Goal: Task Accomplishment & Management: Complete application form

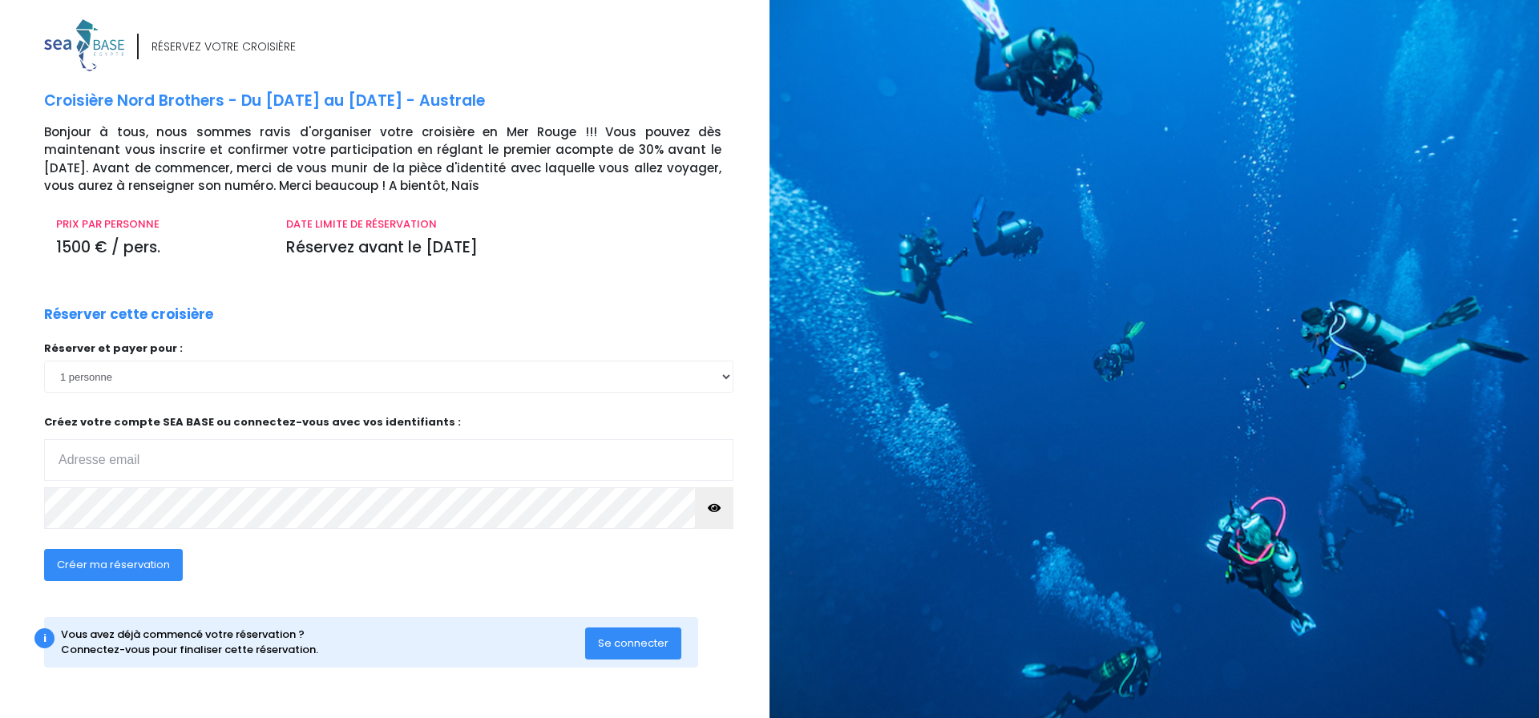
type input "alix.mass@live.fr"
click at [116, 564] on span "Créer ma réservation" at bounding box center [113, 564] width 113 height 15
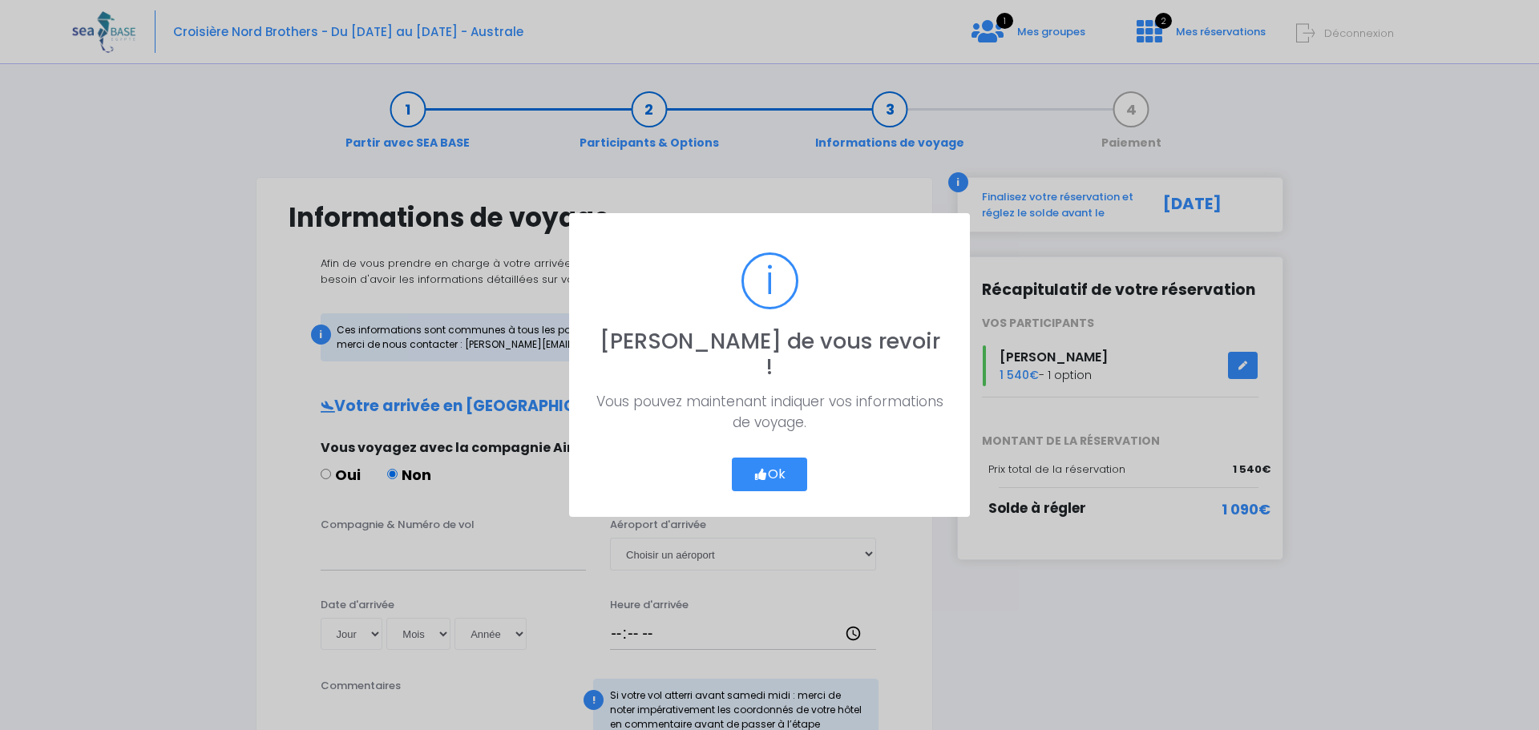
click at [778, 462] on button "Ok" at bounding box center [769, 475] width 75 height 34
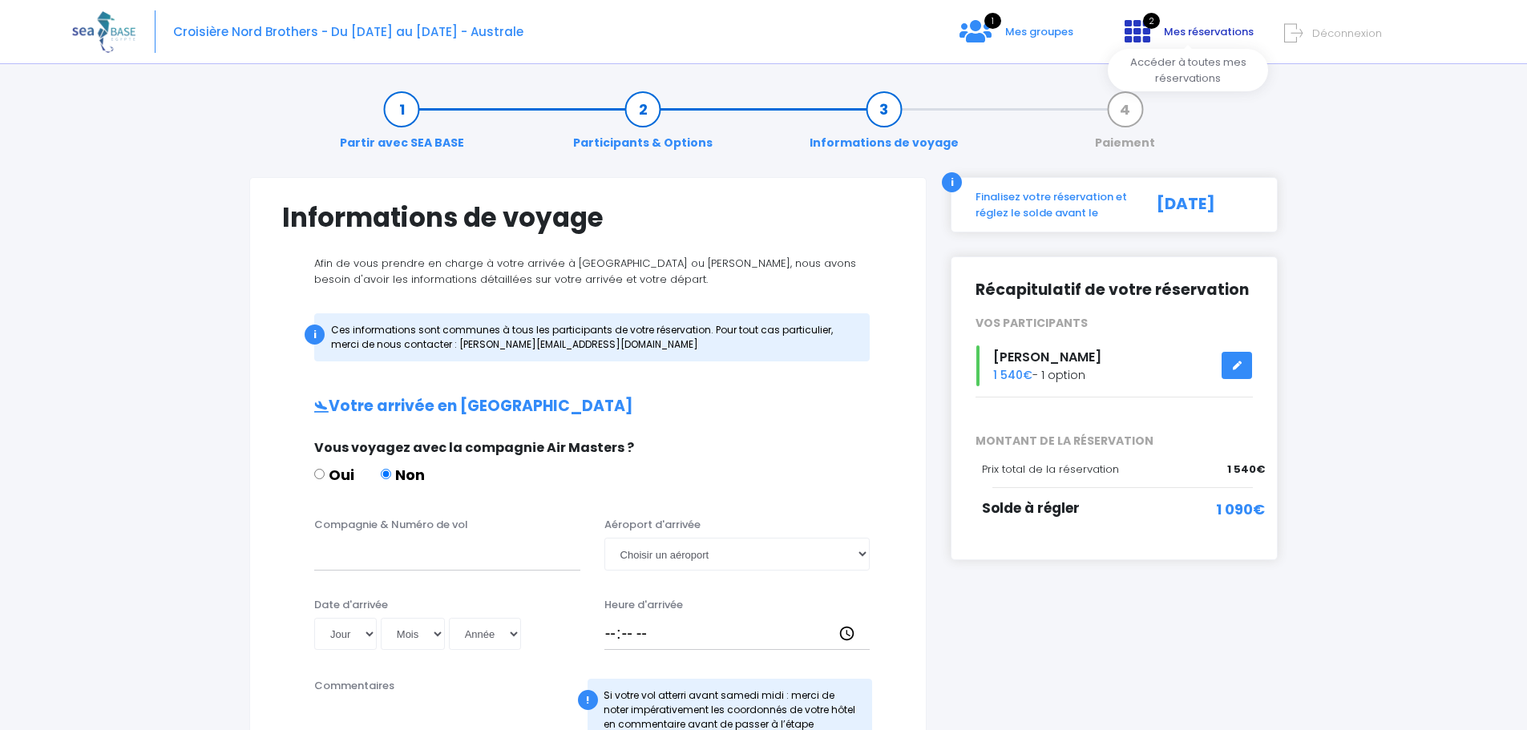
click at [1168, 34] on span "Mes réservations" at bounding box center [1209, 31] width 90 height 15
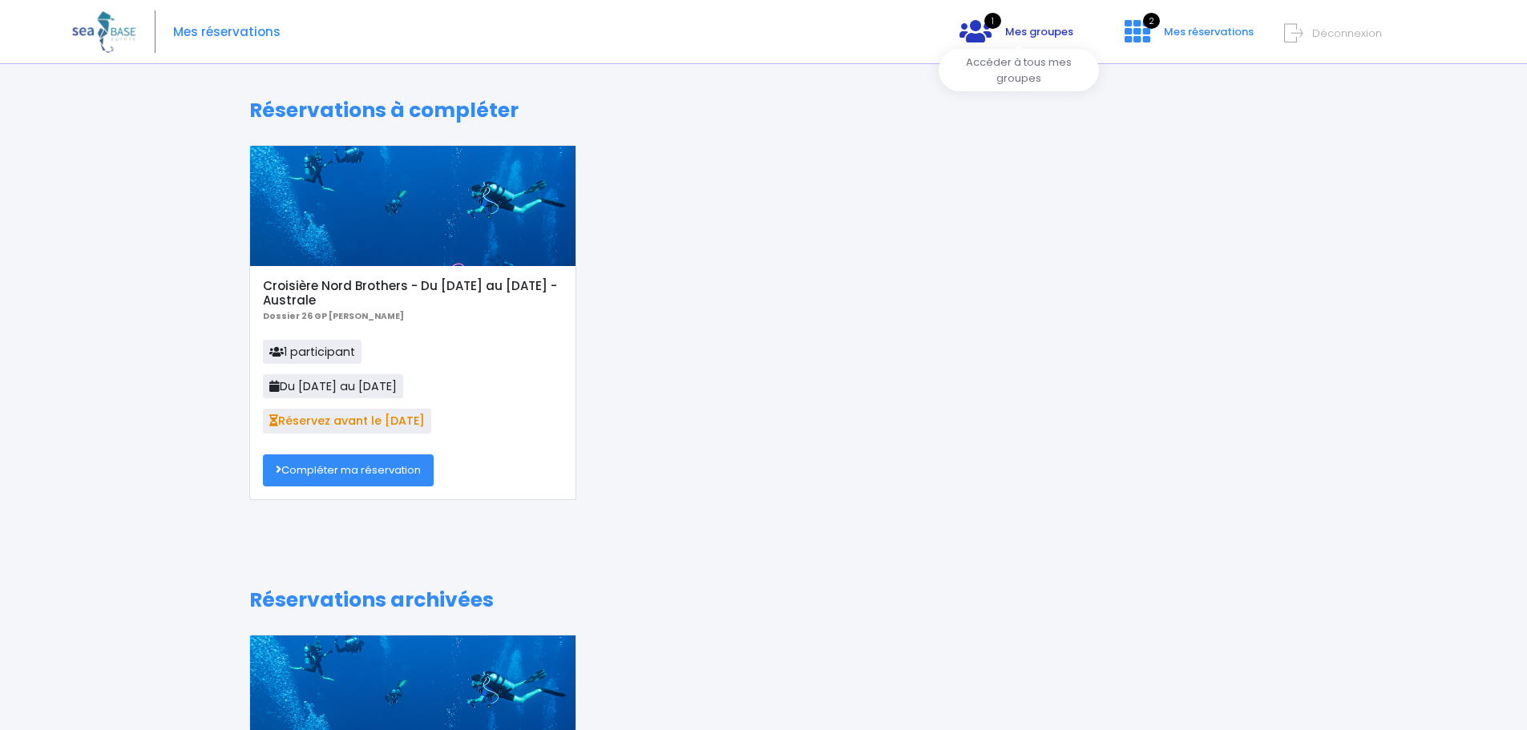
click at [1023, 33] on span "Mes groupes" at bounding box center [1039, 31] width 68 height 15
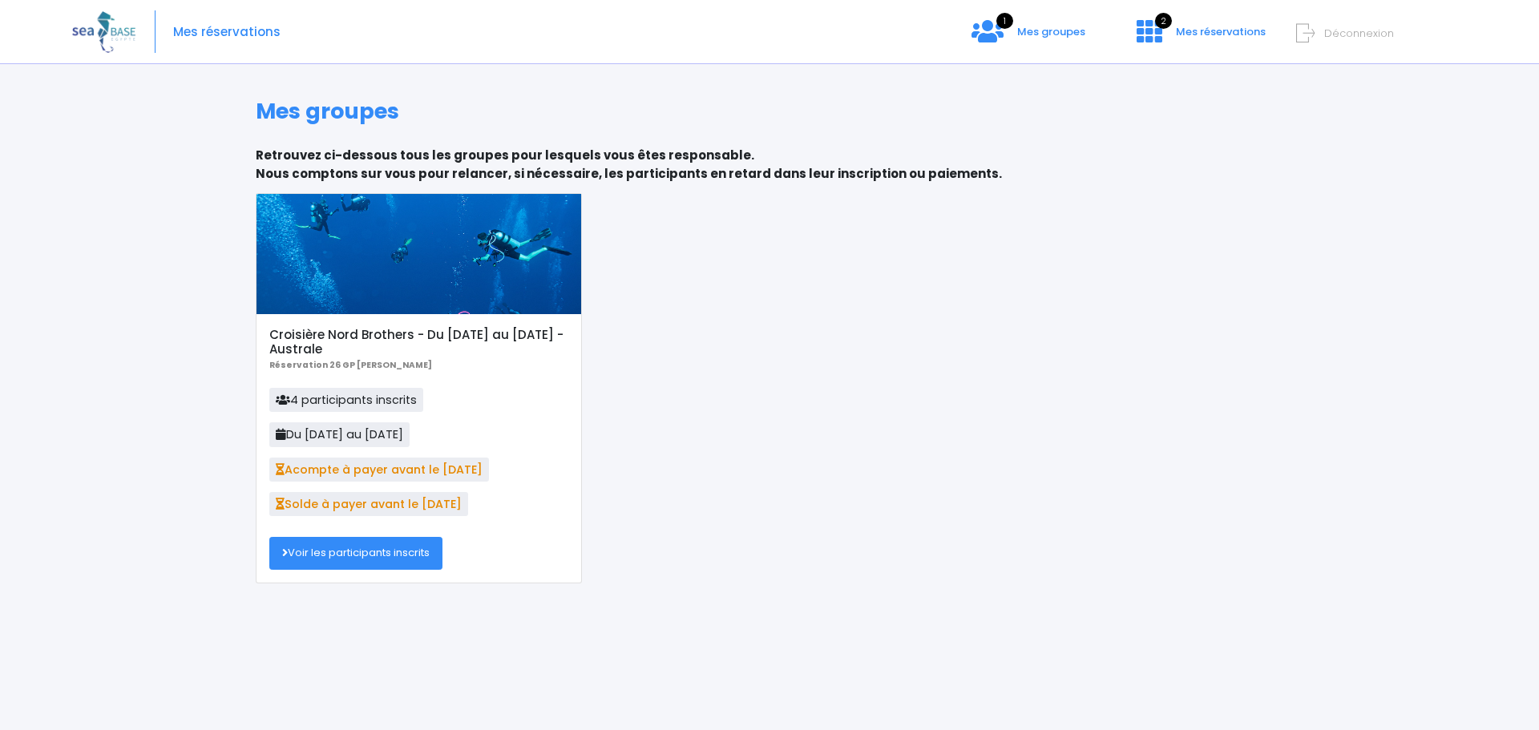
click at [377, 556] on link "Voir les participants inscrits" at bounding box center [355, 553] width 173 height 32
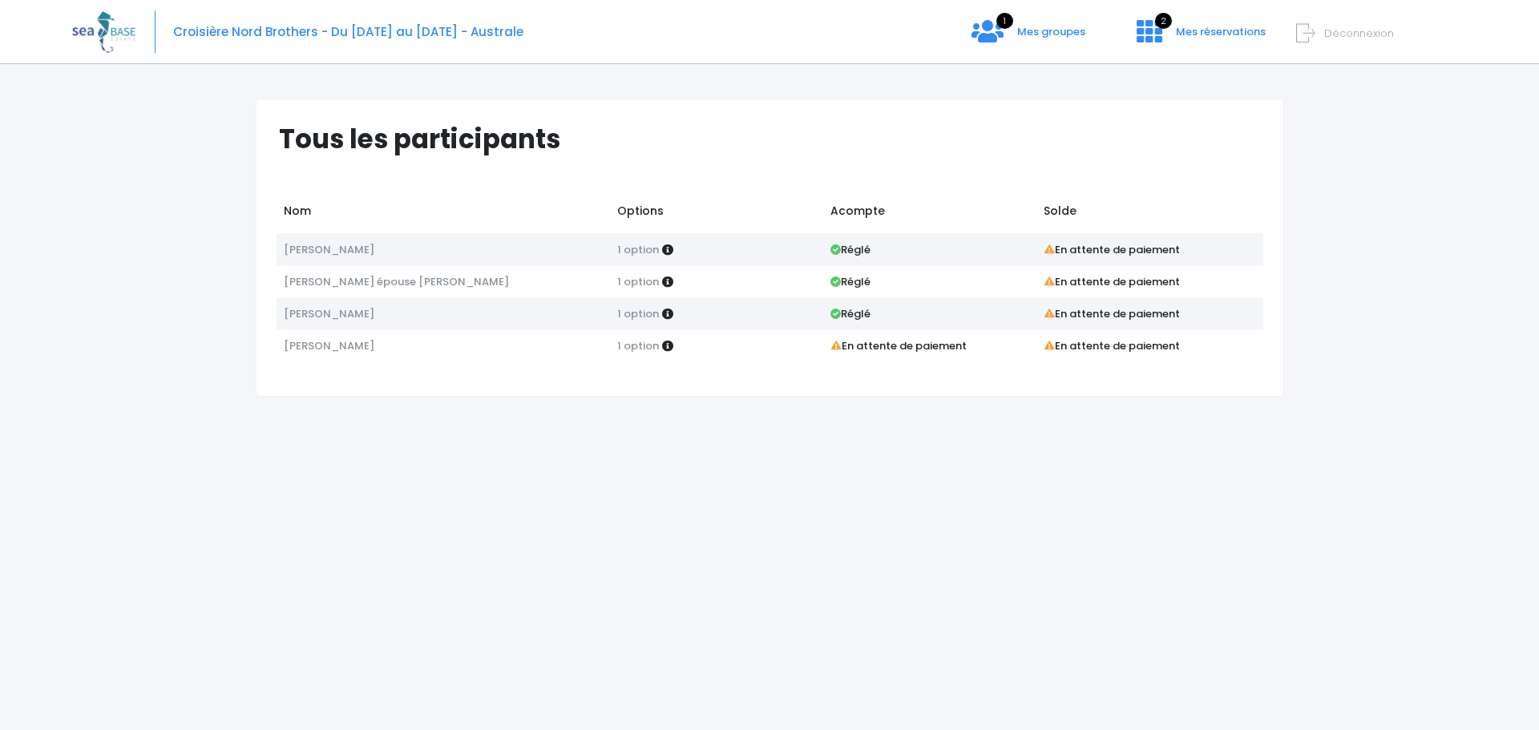
click at [675, 417] on div "Tous les participants Nom Options Acompte Solde Alix masseline 1 option Réglé 1…" at bounding box center [769, 402] width 1394 height 655
click at [1022, 24] on span "Mes groupes" at bounding box center [1051, 31] width 68 height 15
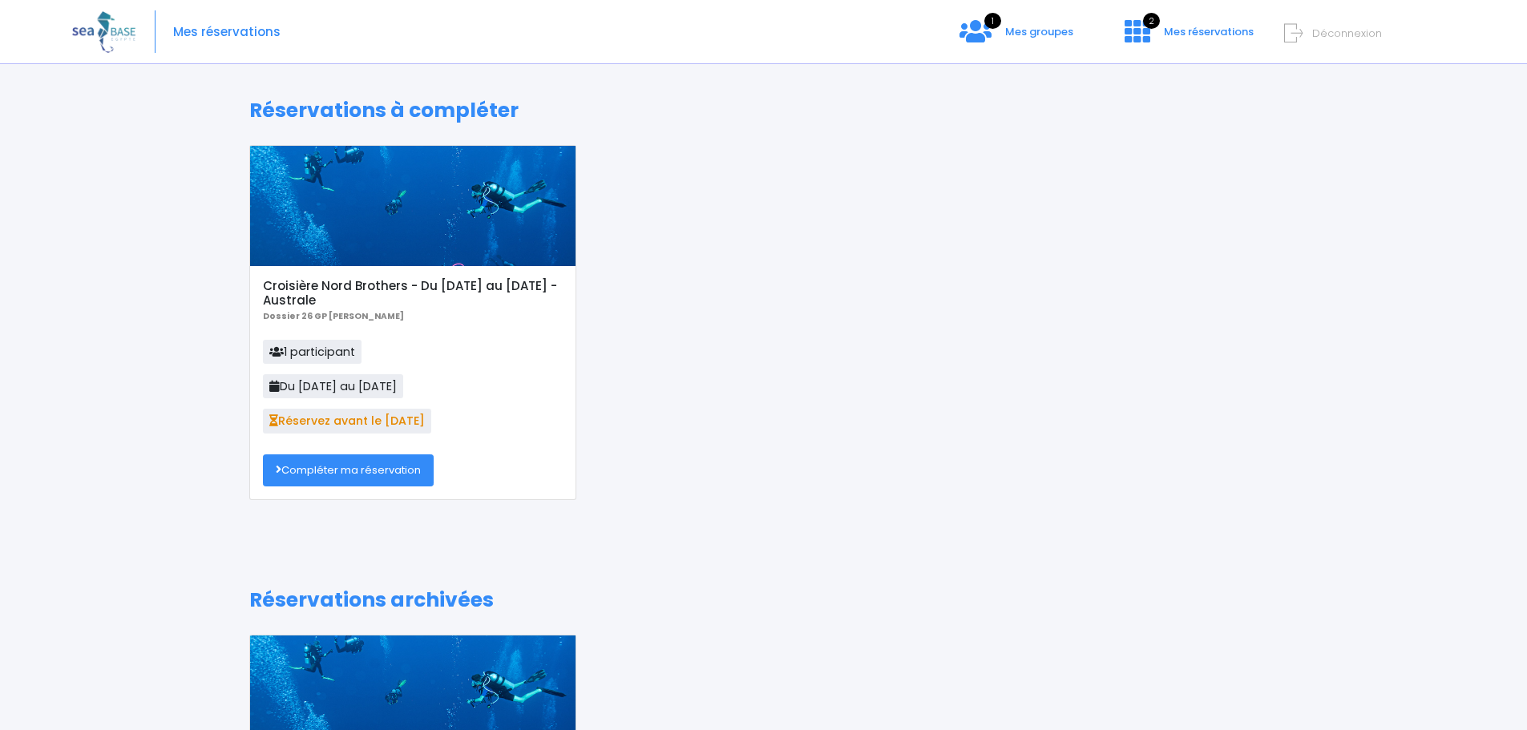
click at [321, 478] on link "Compléter ma réservation" at bounding box center [348, 470] width 171 height 32
click at [1042, 30] on span "Mes groupes" at bounding box center [1039, 31] width 68 height 15
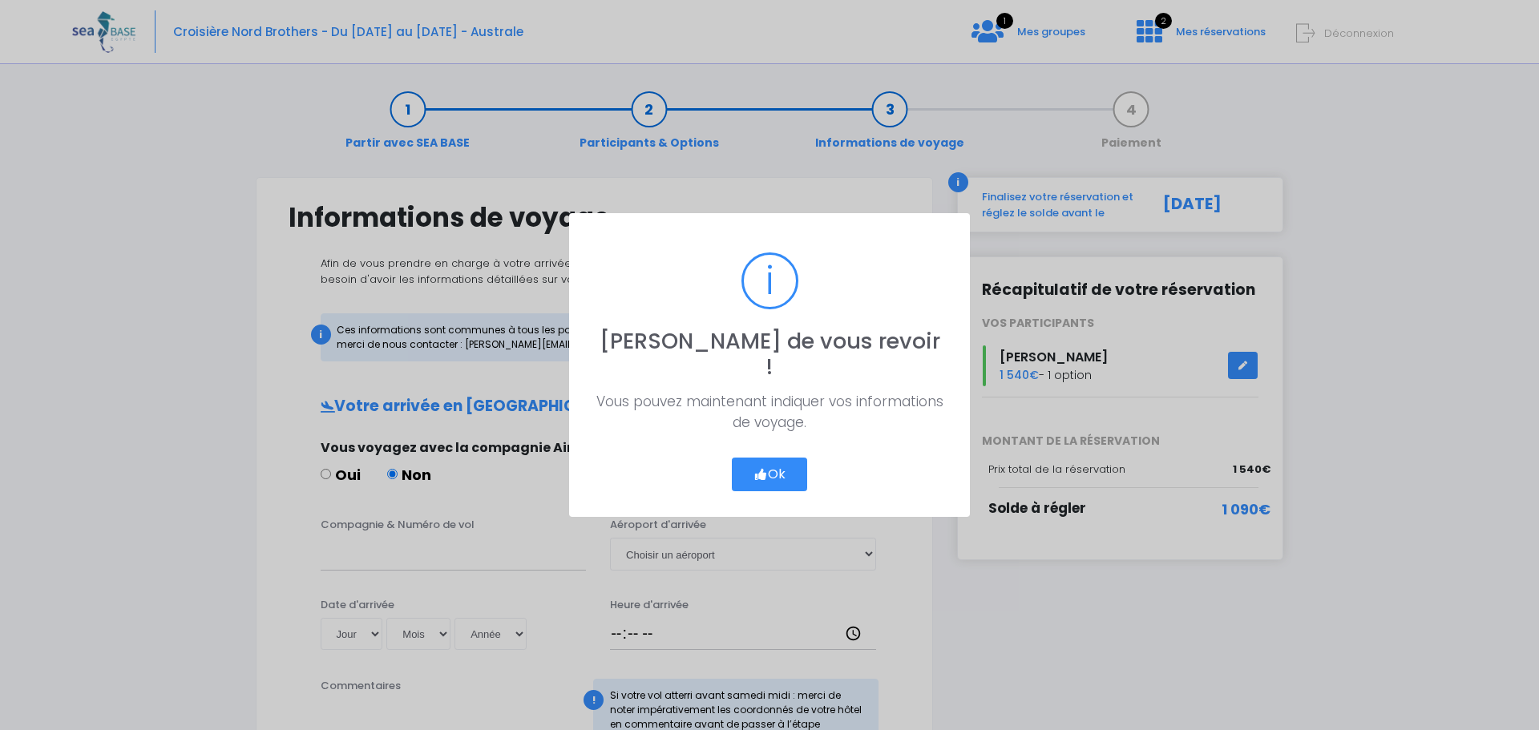
click at [759, 467] on button "Ok" at bounding box center [769, 475] width 75 height 34
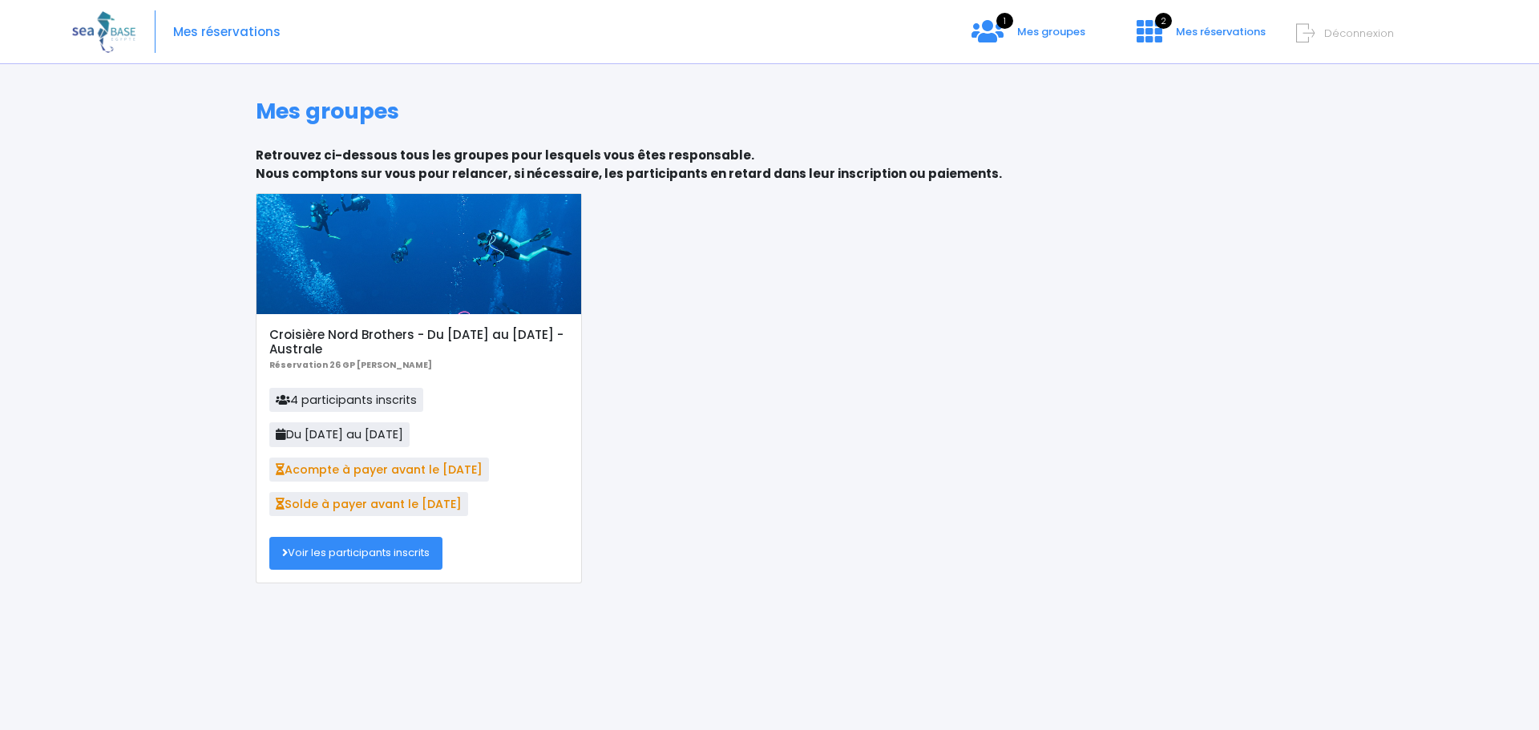
click at [359, 554] on link "Voir les participants inscrits" at bounding box center [355, 553] width 173 height 32
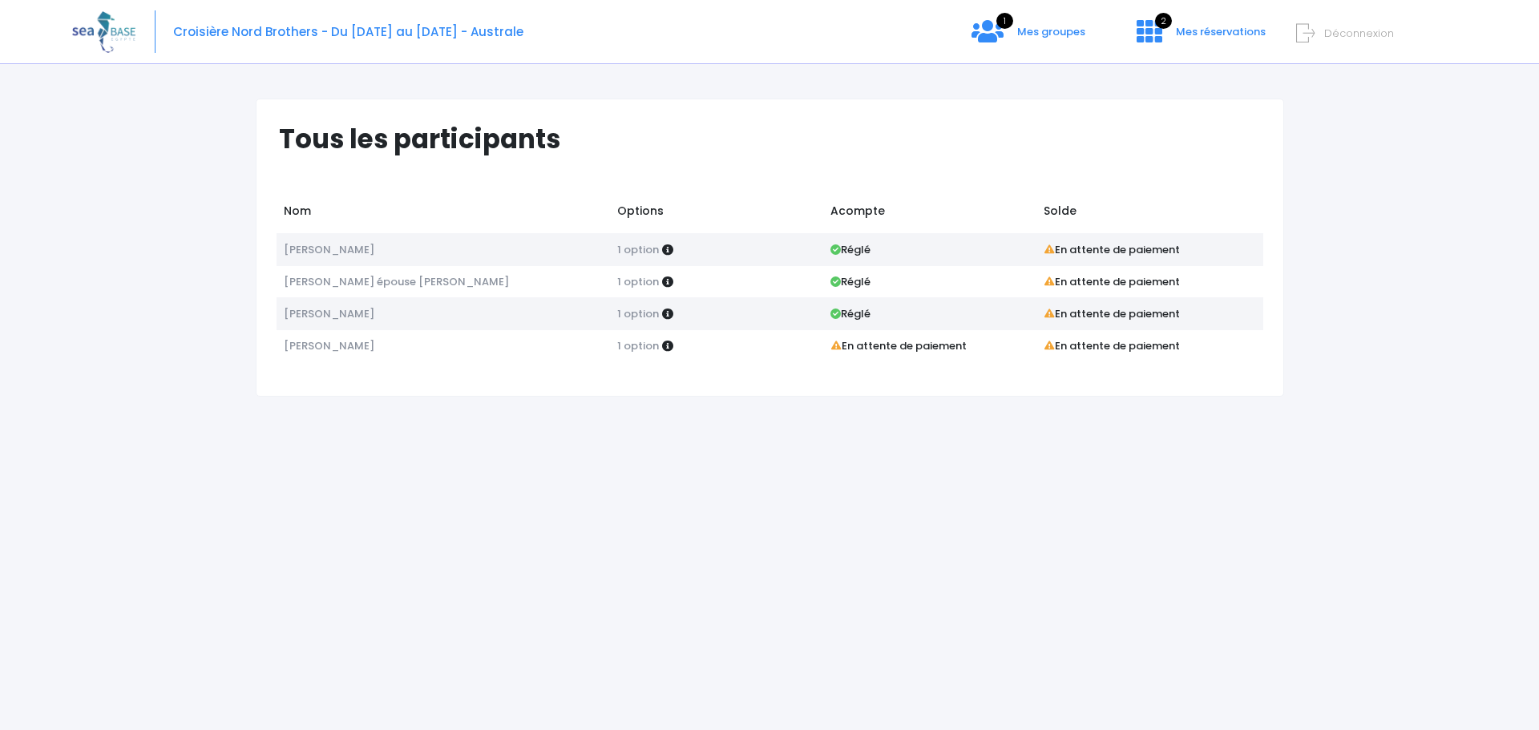
click at [864, 249] on strong "Réglé" at bounding box center [850, 249] width 40 height 15
click at [1055, 33] on span "Mes groupes" at bounding box center [1051, 31] width 68 height 15
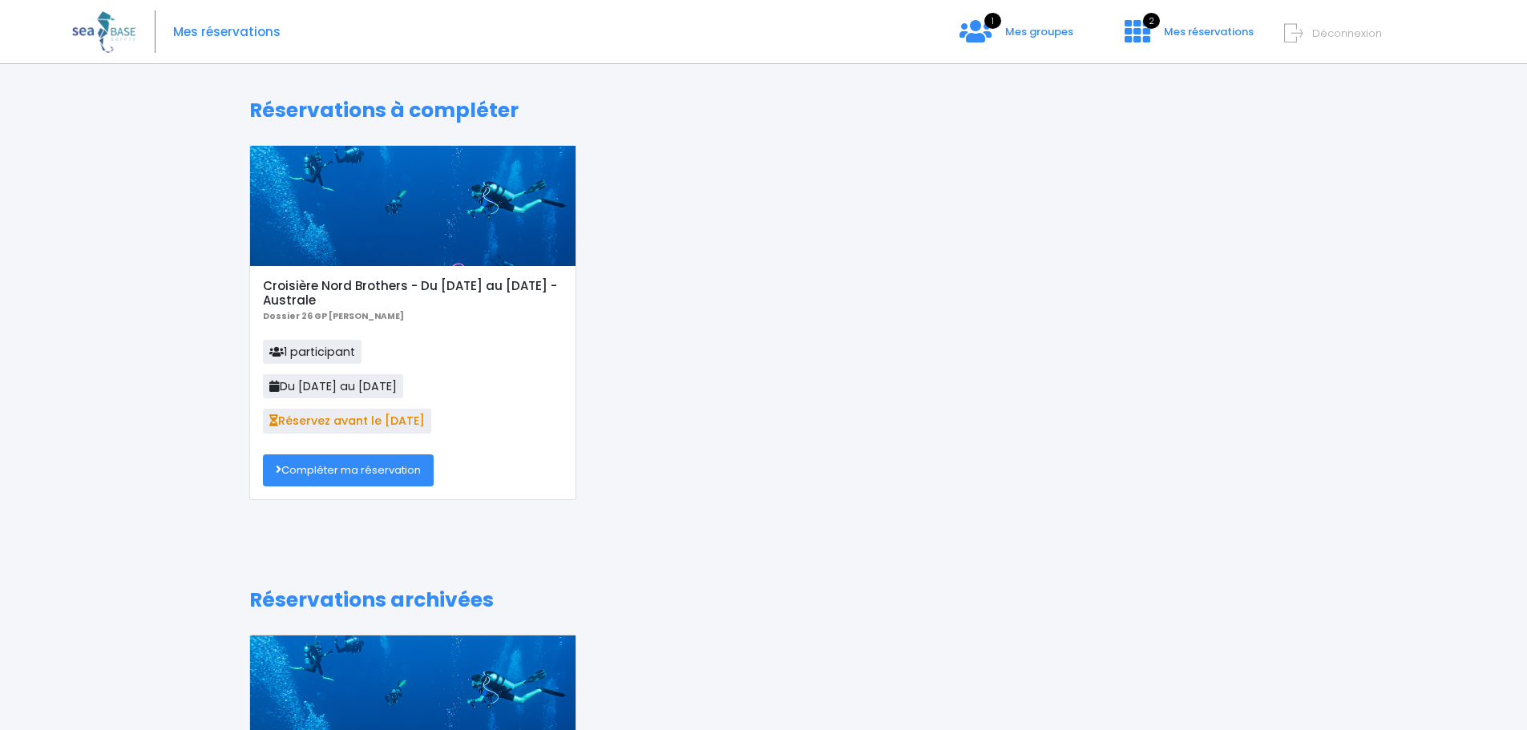
click at [358, 477] on link "Compléter ma réservation" at bounding box center [348, 470] width 171 height 32
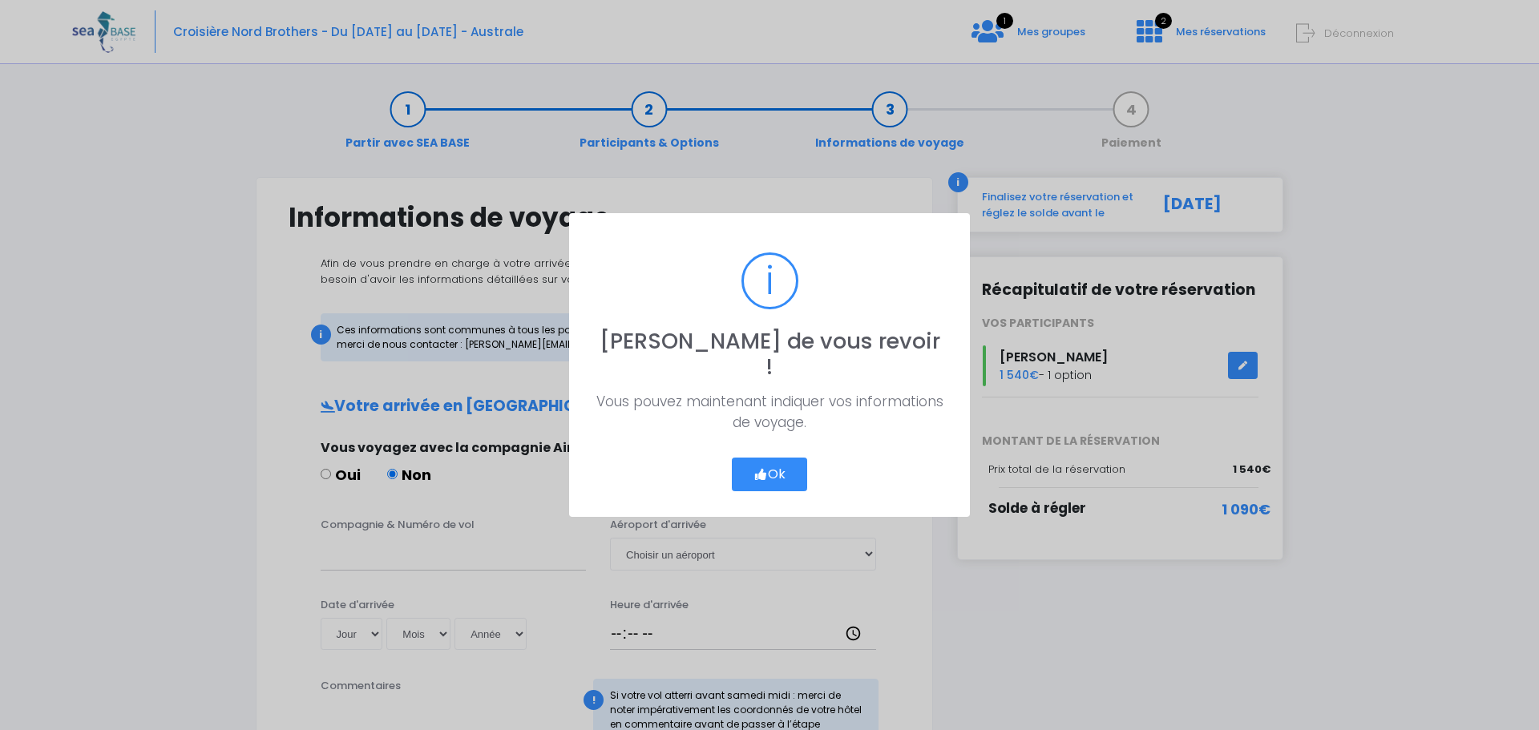
click at [764, 458] on button "Ok" at bounding box center [769, 475] width 75 height 34
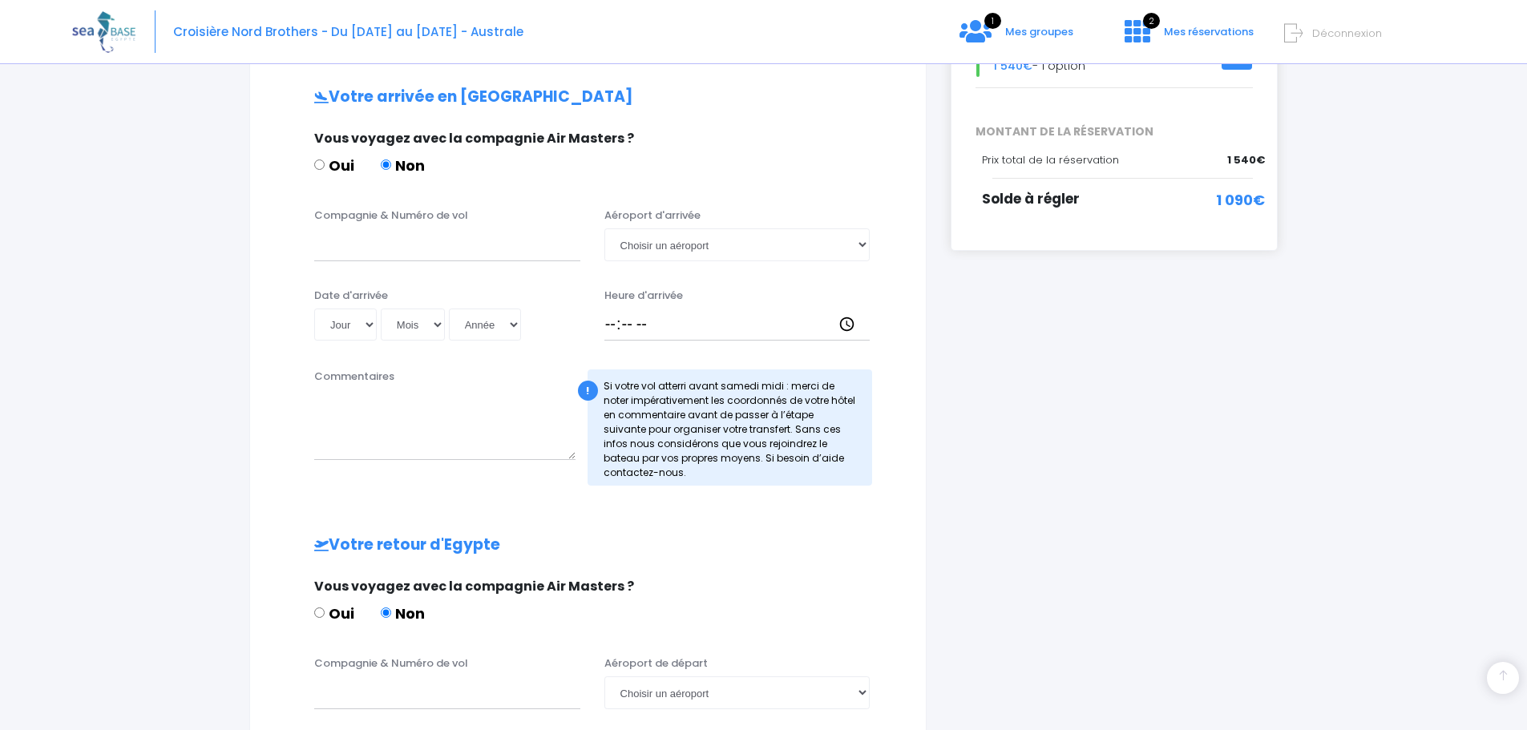
scroll to position [321, 0]
